Goal: Task Accomplishment & Management: Use online tool/utility

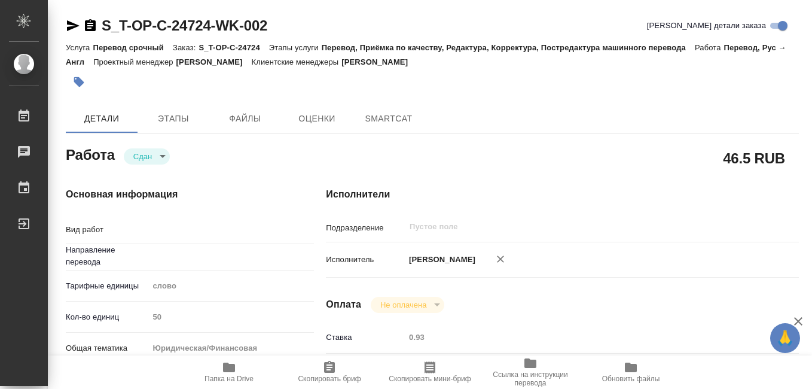
type input "рус-англ"
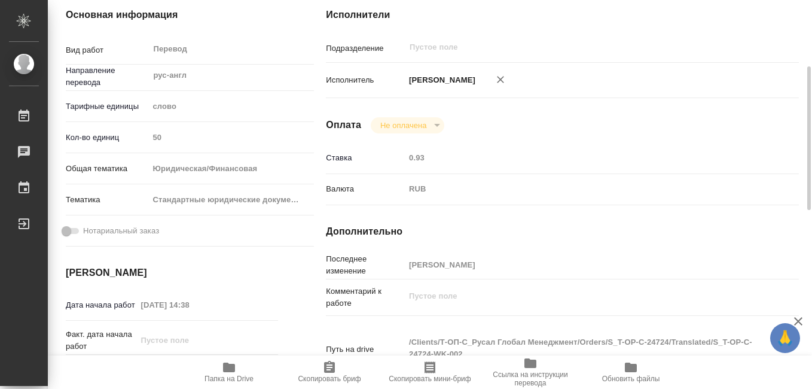
scroll to position [299, 0]
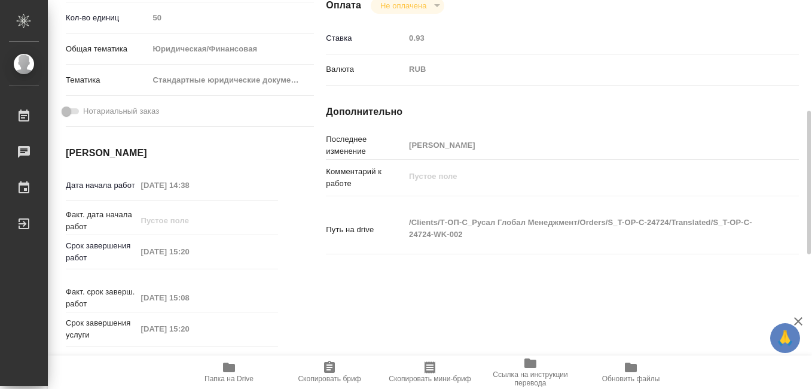
click at [430, 363] on icon "button" at bounding box center [430, 367] width 11 height 12
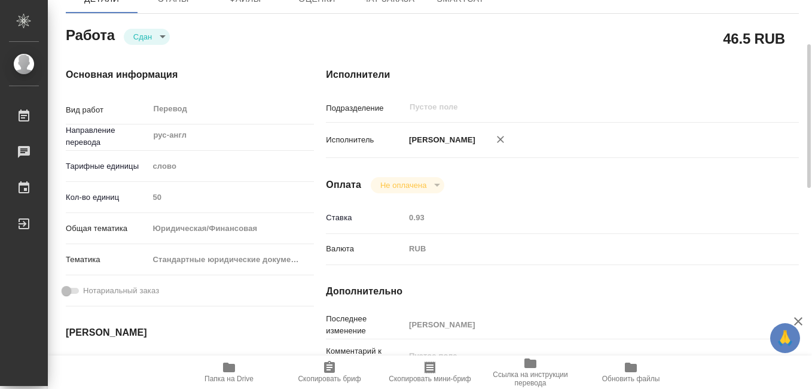
scroll to position [60, 0]
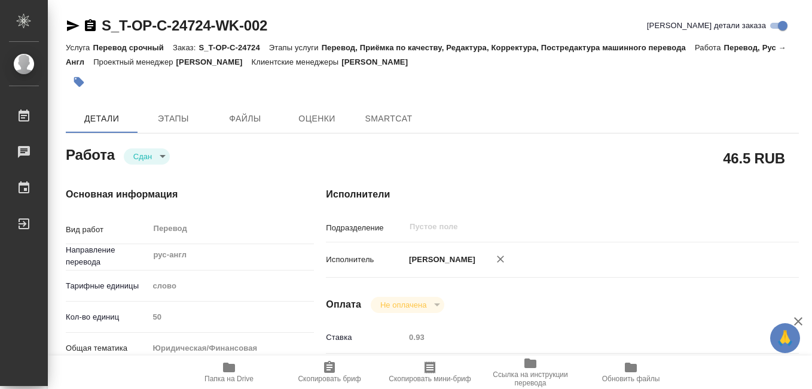
type textarea "x"
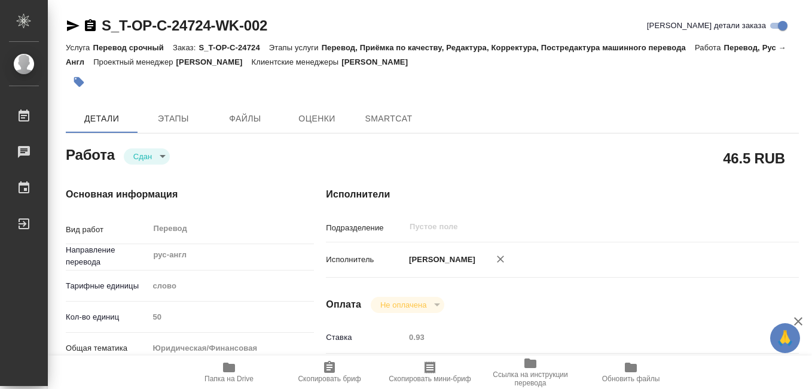
type textarea "x"
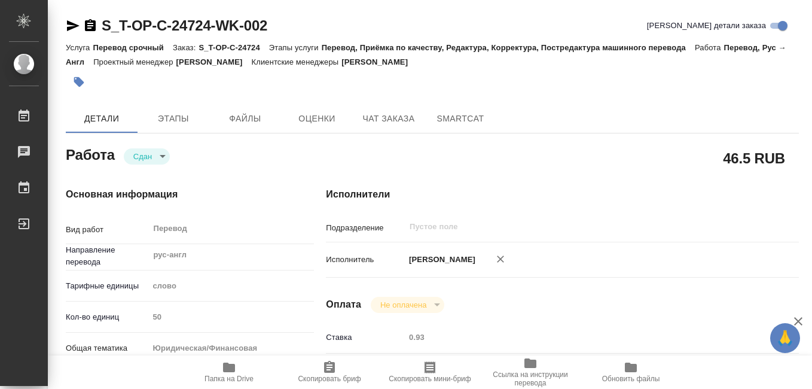
type textarea "x"
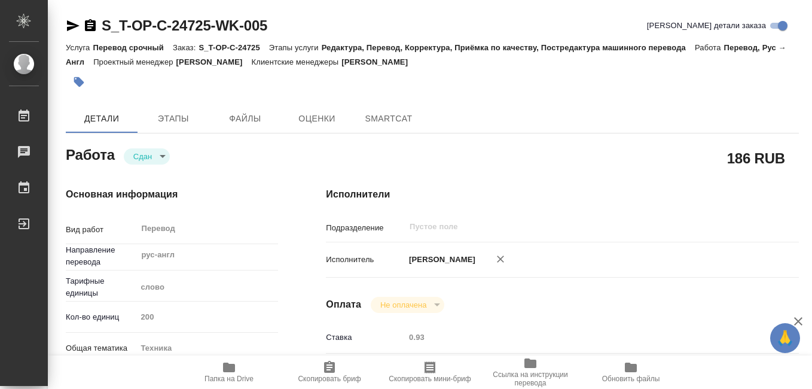
type textarea "x"
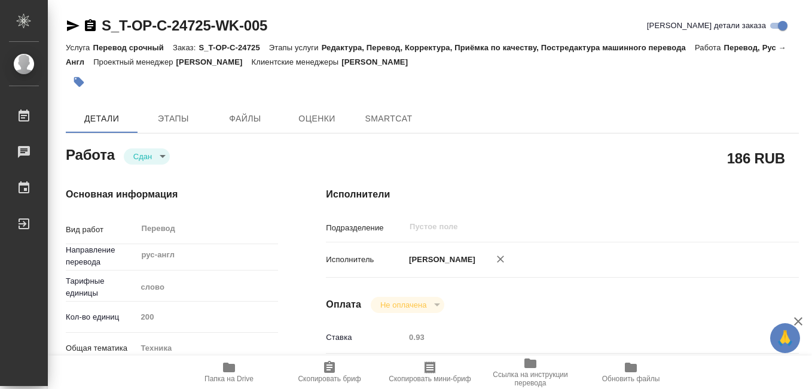
type textarea "x"
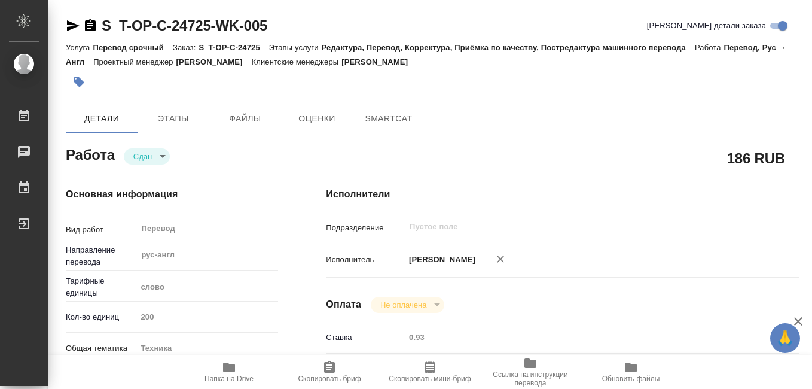
type textarea "x"
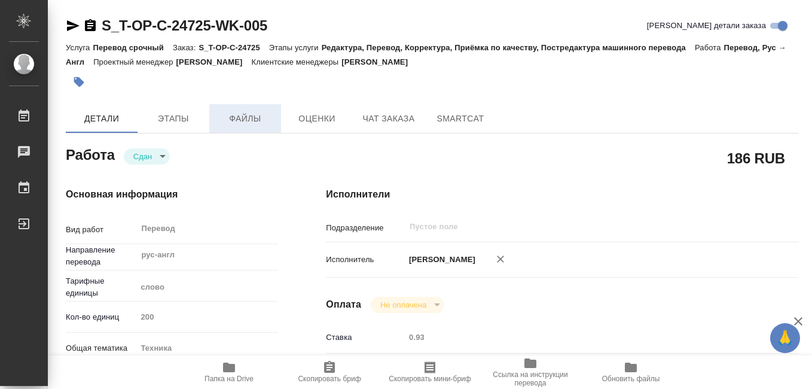
type textarea "x"
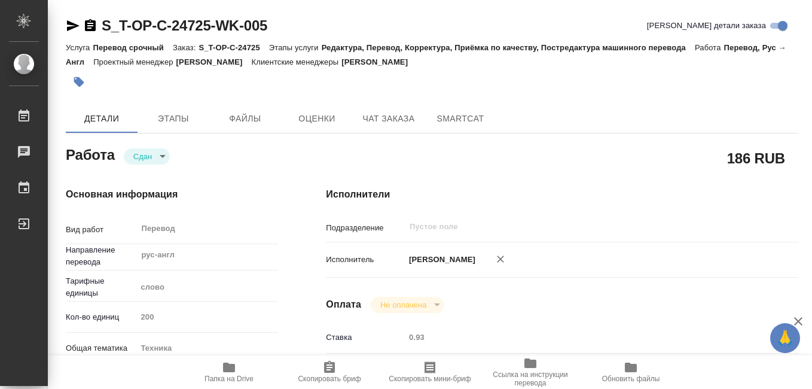
type textarea "x"
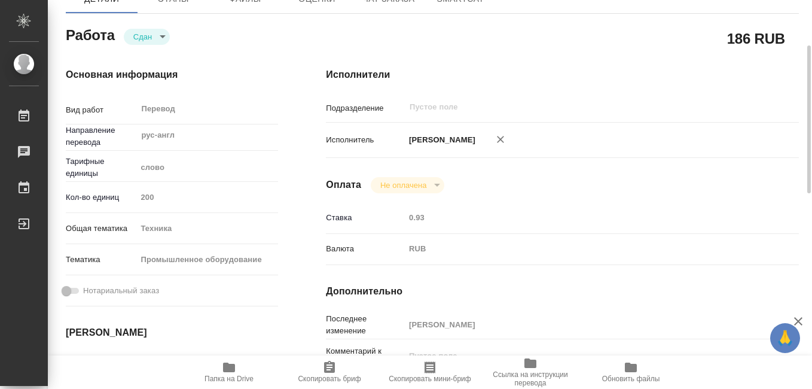
scroll to position [359, 0]
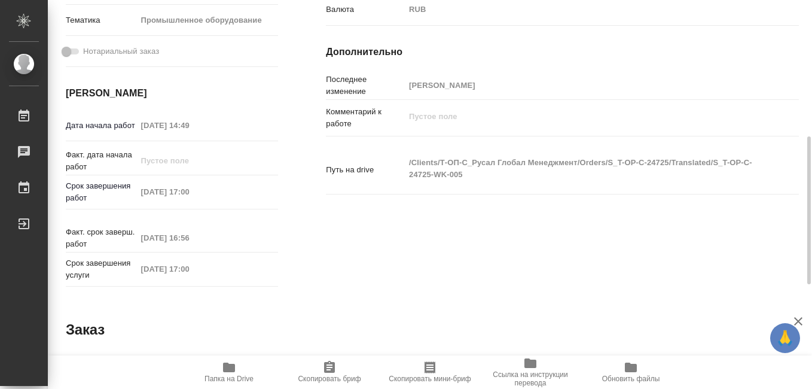
click at [431, 370] on icon "button" at bounding box center [430, 367] width 11 height 12
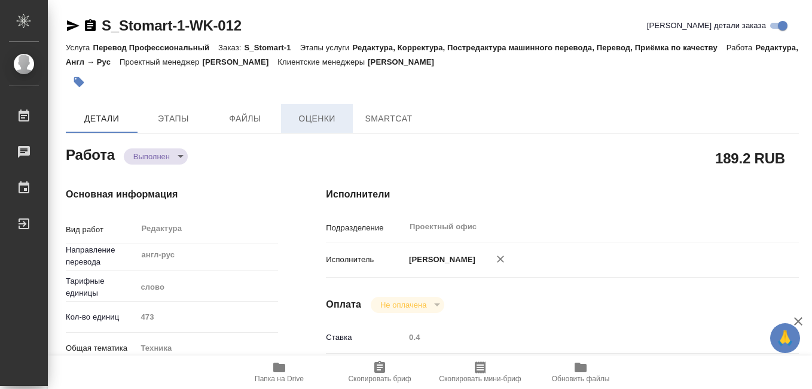
type textarea "x"
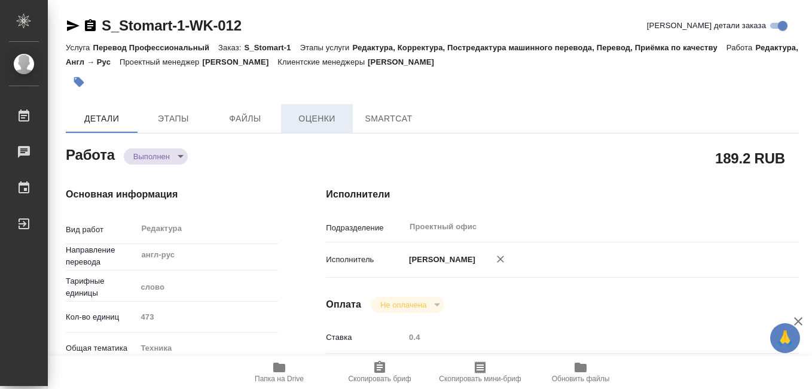
type textarea "x"
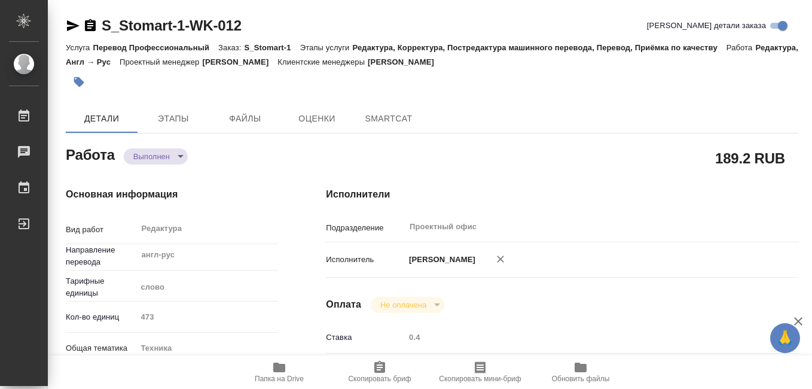
type textarea "x"
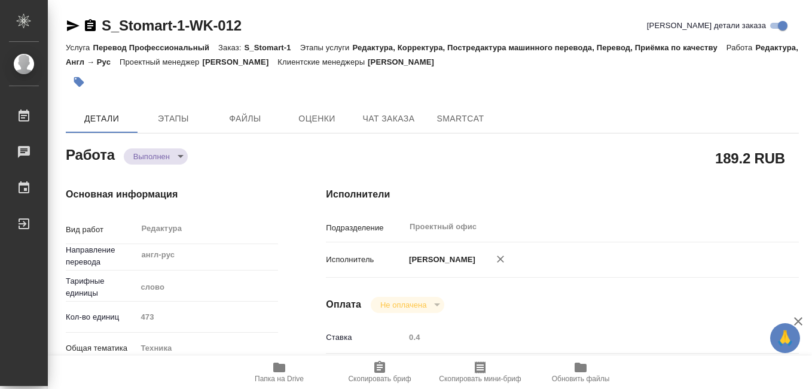
type textarea "x"
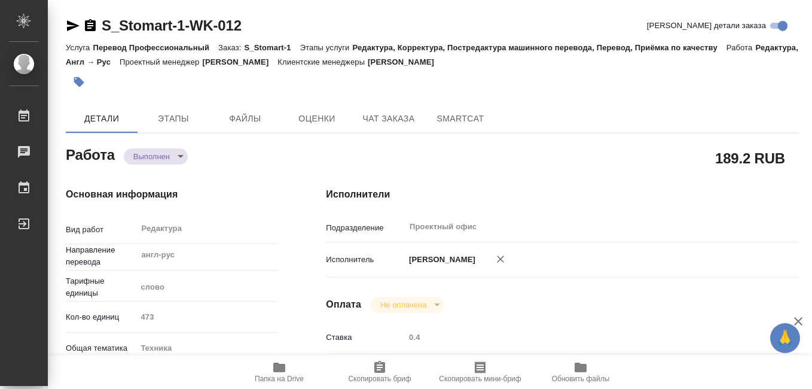
type textarea "x"
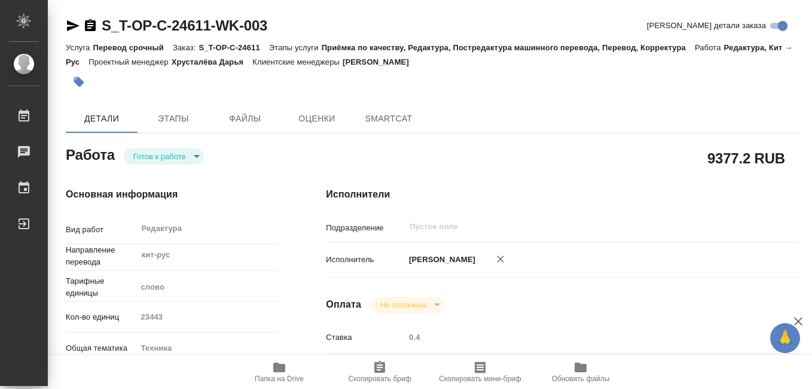
type textarea "x"
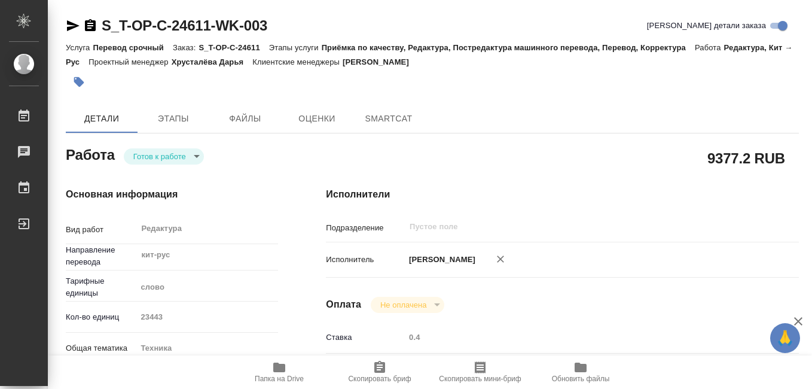
type textarea "x"
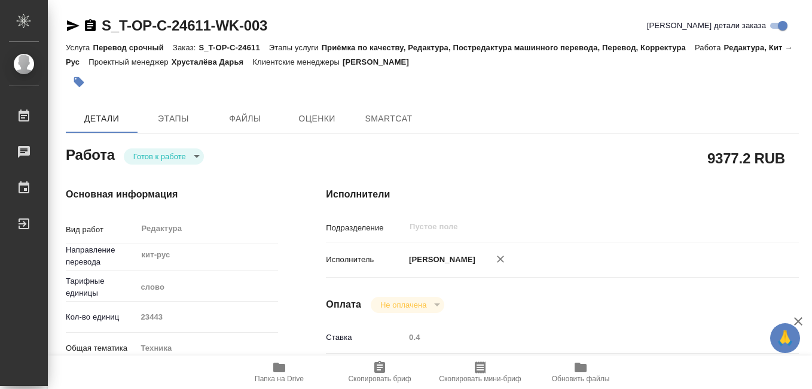
type textarea "x"
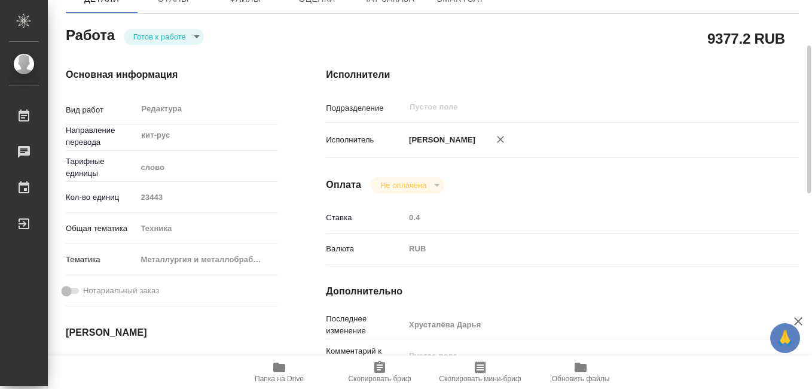
type textarea "x"
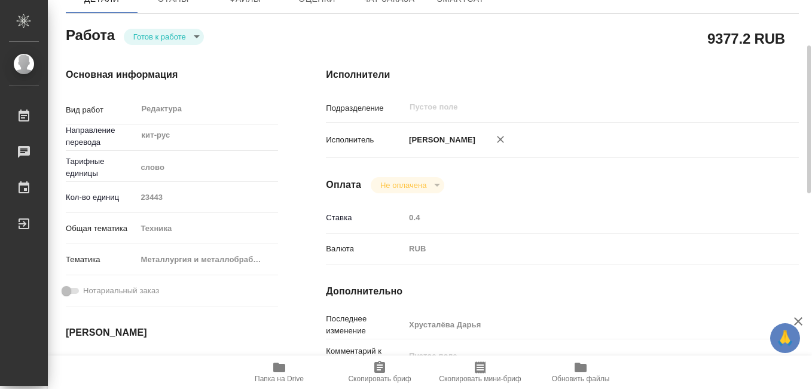
scroll to position [239, 0]
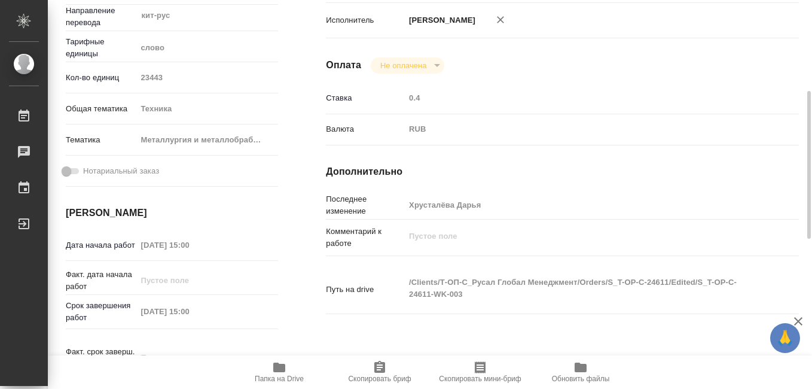
type textarea "x"
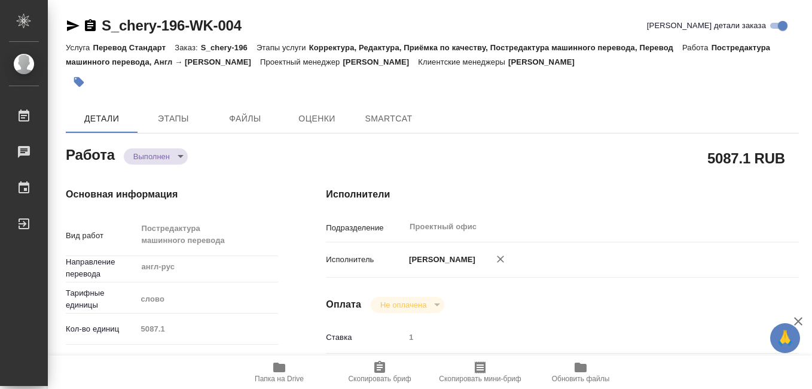
type textarea "x"
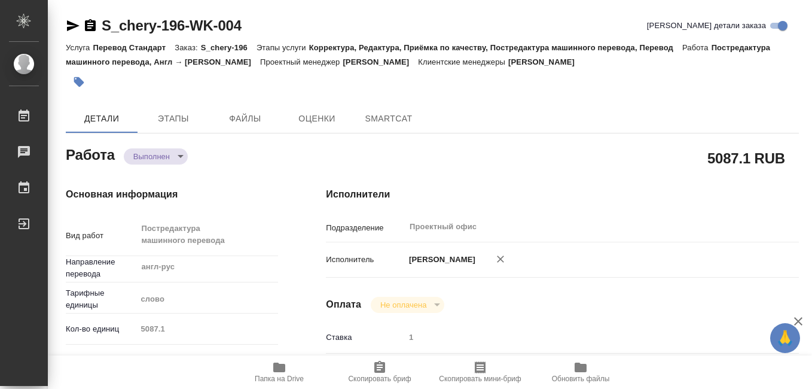
type textarea "x"
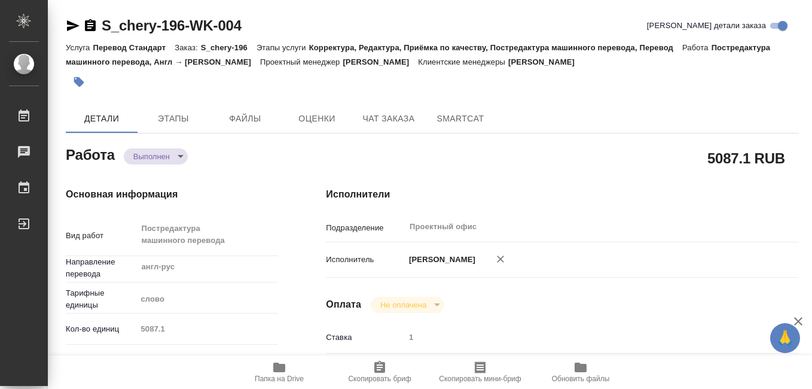
type textarea "x"
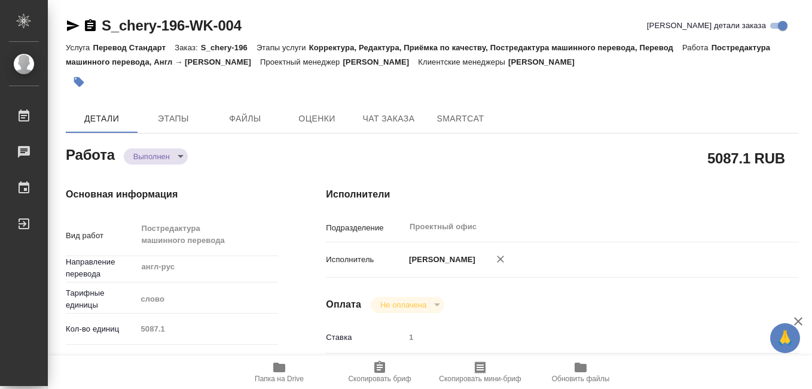
type textarea "x"
